Goal: Task Accomplishment & Management: Manage account settings

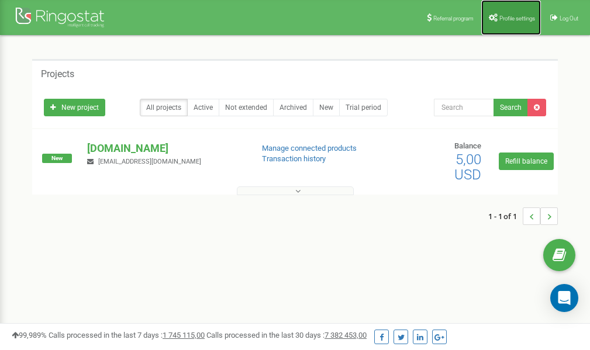
click at [503, 13] on link "Profile settings" at bounding box center [511, 17] width 60 height 35
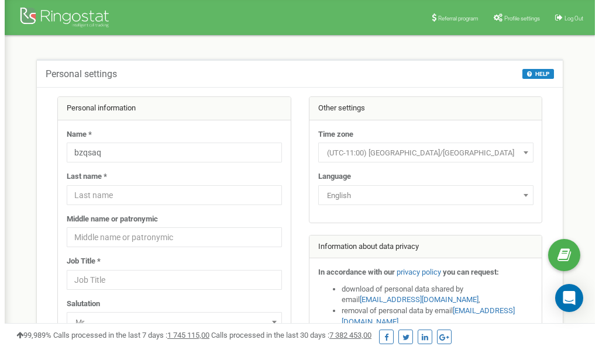
scroll to position [58, 0]
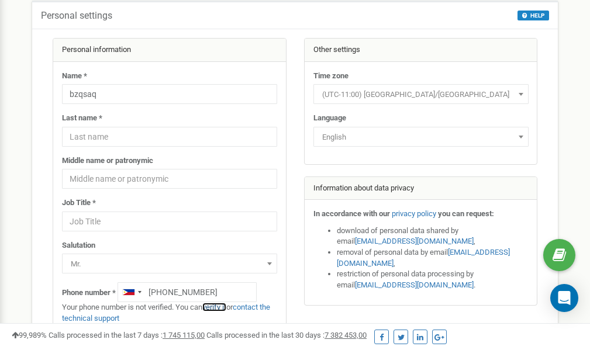
click at [221, 307] on link "verify it" at bounding box center [214, 307] width 24 height 9
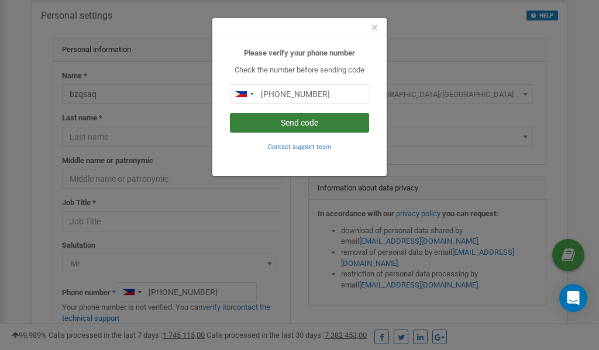
click at [283, 123] on button "Send code" at bounding box center [299, 123] width 139 height 20
